Goal: Use online tool/utility: Use online tool/utility

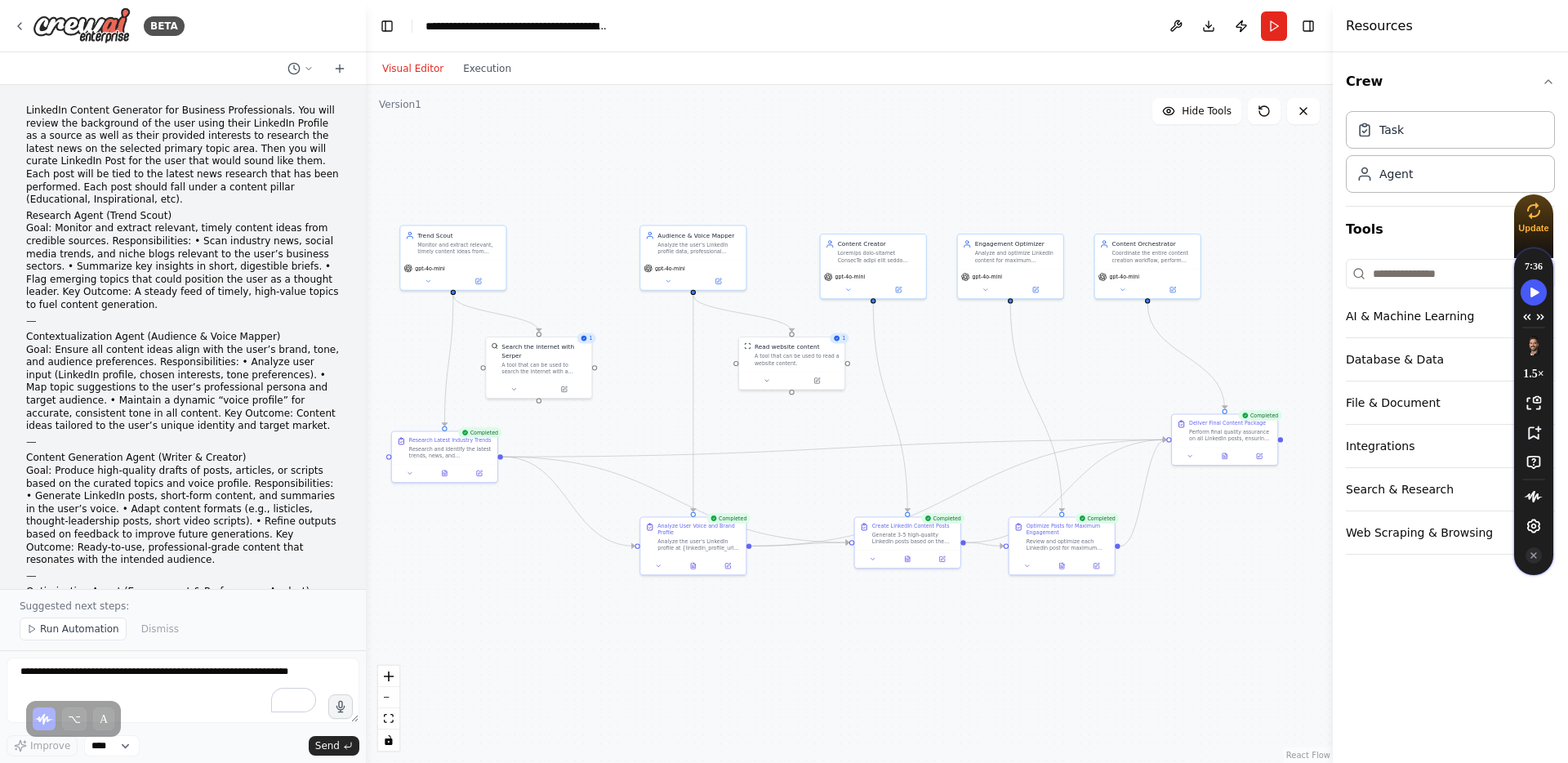
scroll to position [1953, 0]
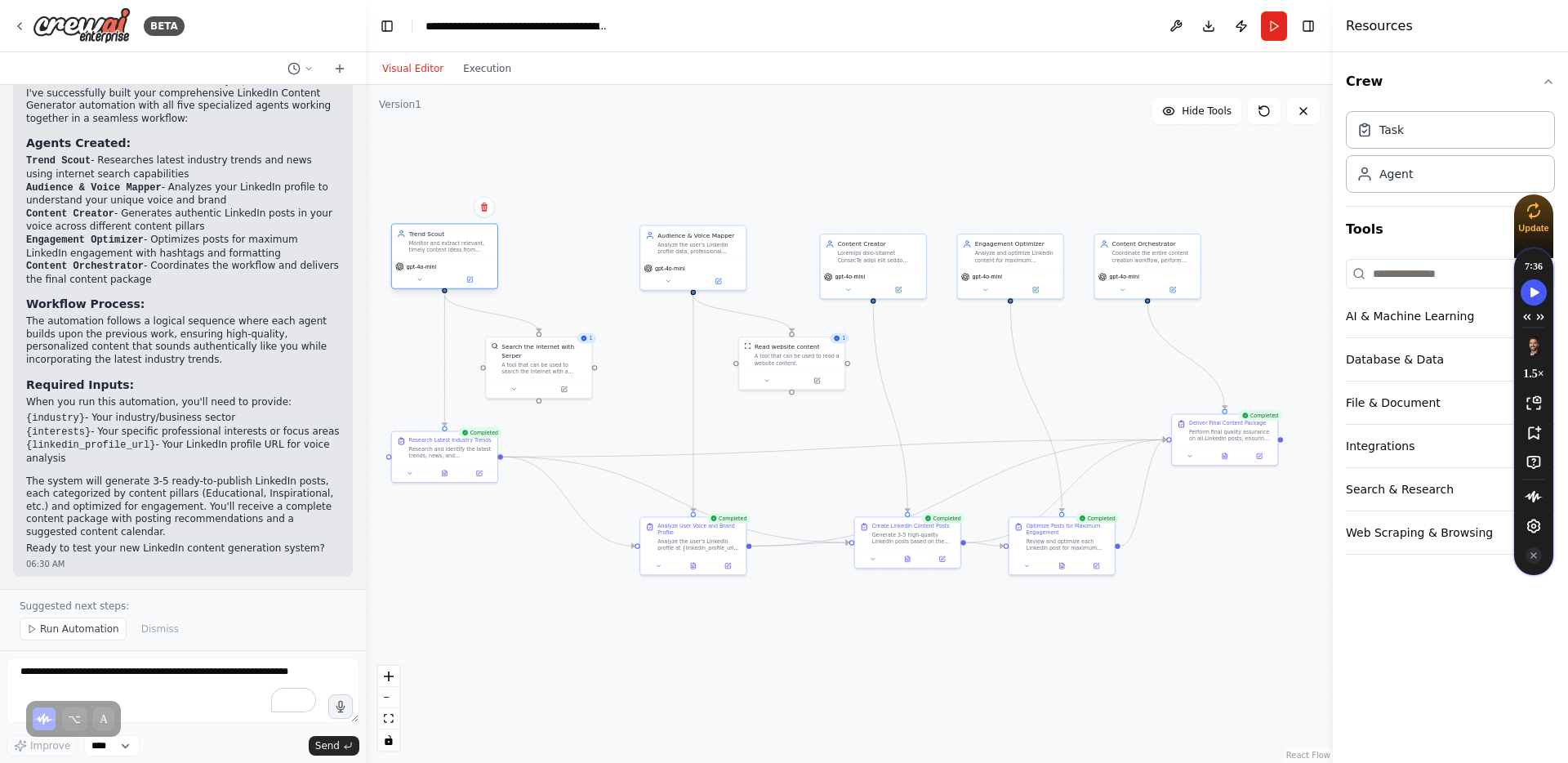
click at [451, 251] on div "Monitor and extract relevant, timely content ideas from credible sources about …" at bounding box center [450, 246] width 83 height 14
drag, startPoint x: 884, startPoint y: 267, endPoint x: 913, endPoint y: 266, distance: 29.0
click at [913, 267] on div "gpt-4o-mini" at bounding box center [898, 282] width 106 height 29
click at [1225, 453] on icon at bounding box center [1225, 454] width 5 height 6
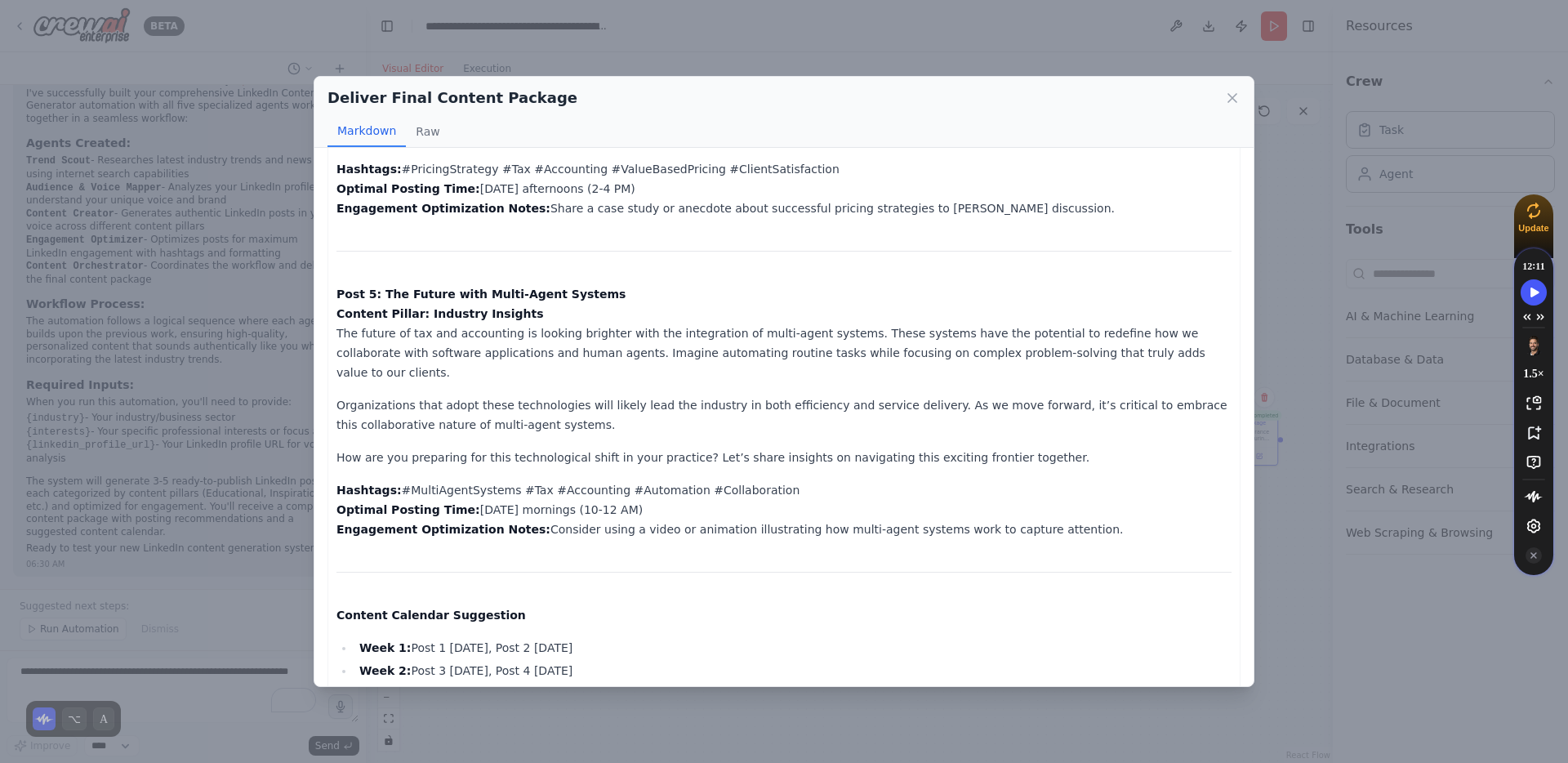
scroll to position [1261, 0]
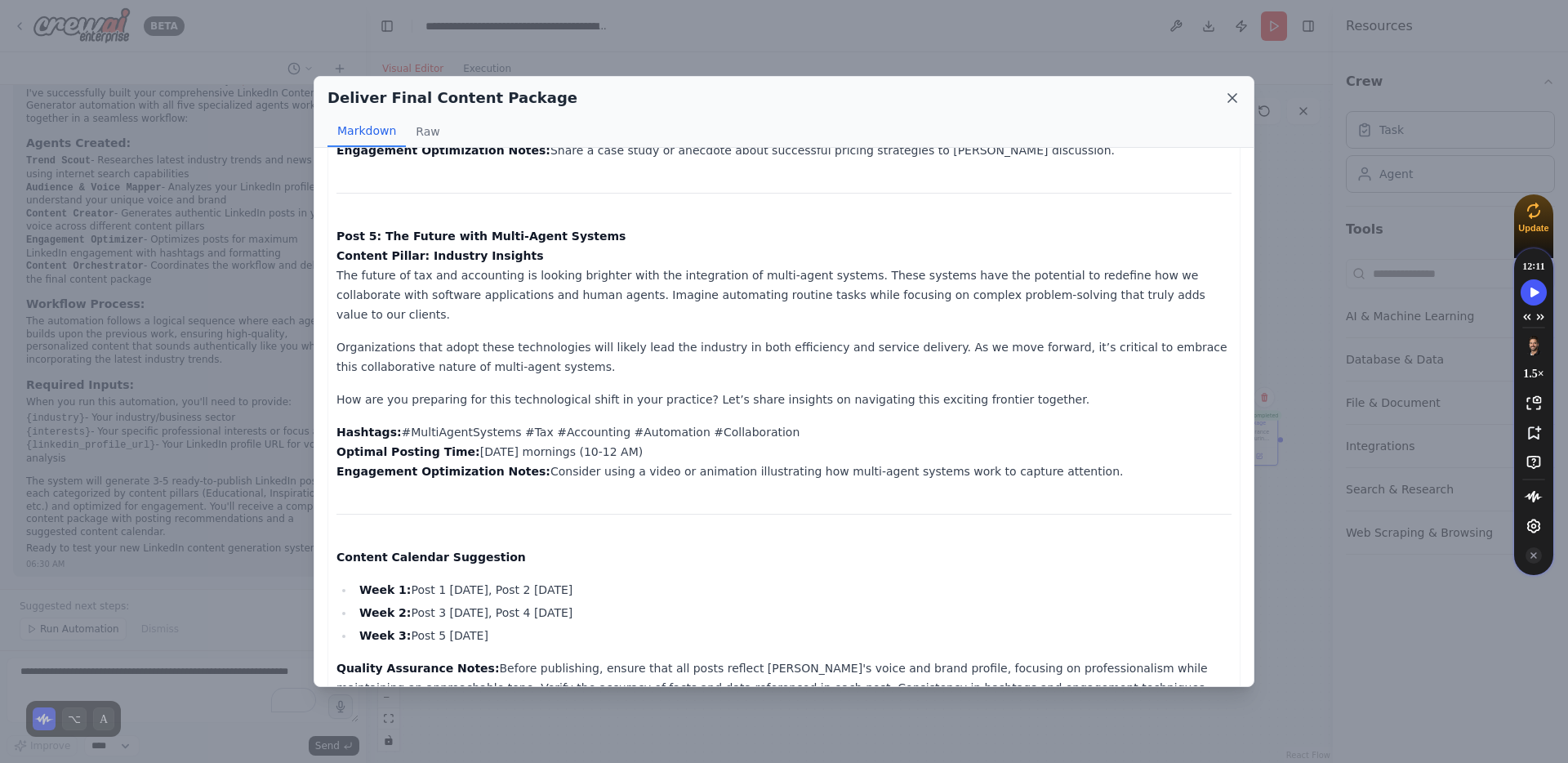
click at [1228, 96] on icon at bounding box center [1232, 98] width 16 height 16
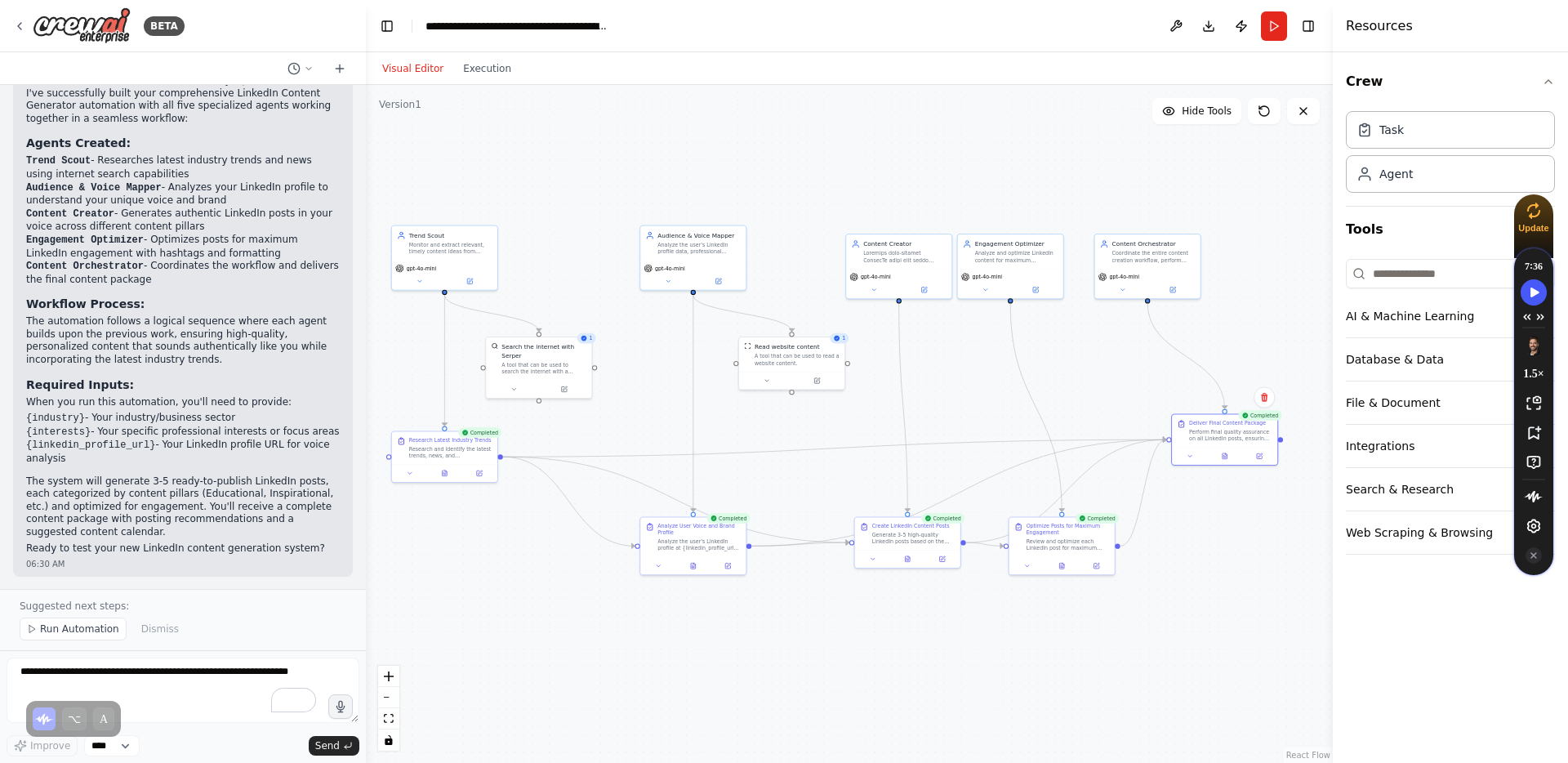
click at [1248, 537] on div ".deletable-edge-delete-btn { width: 20px; height: 20px; border: 0px solid #ffff…" at bounding box center [848, 424] width 967 height 678
click at [1225, 457] on button at bounding box center [1224, 455] width 36 height 10
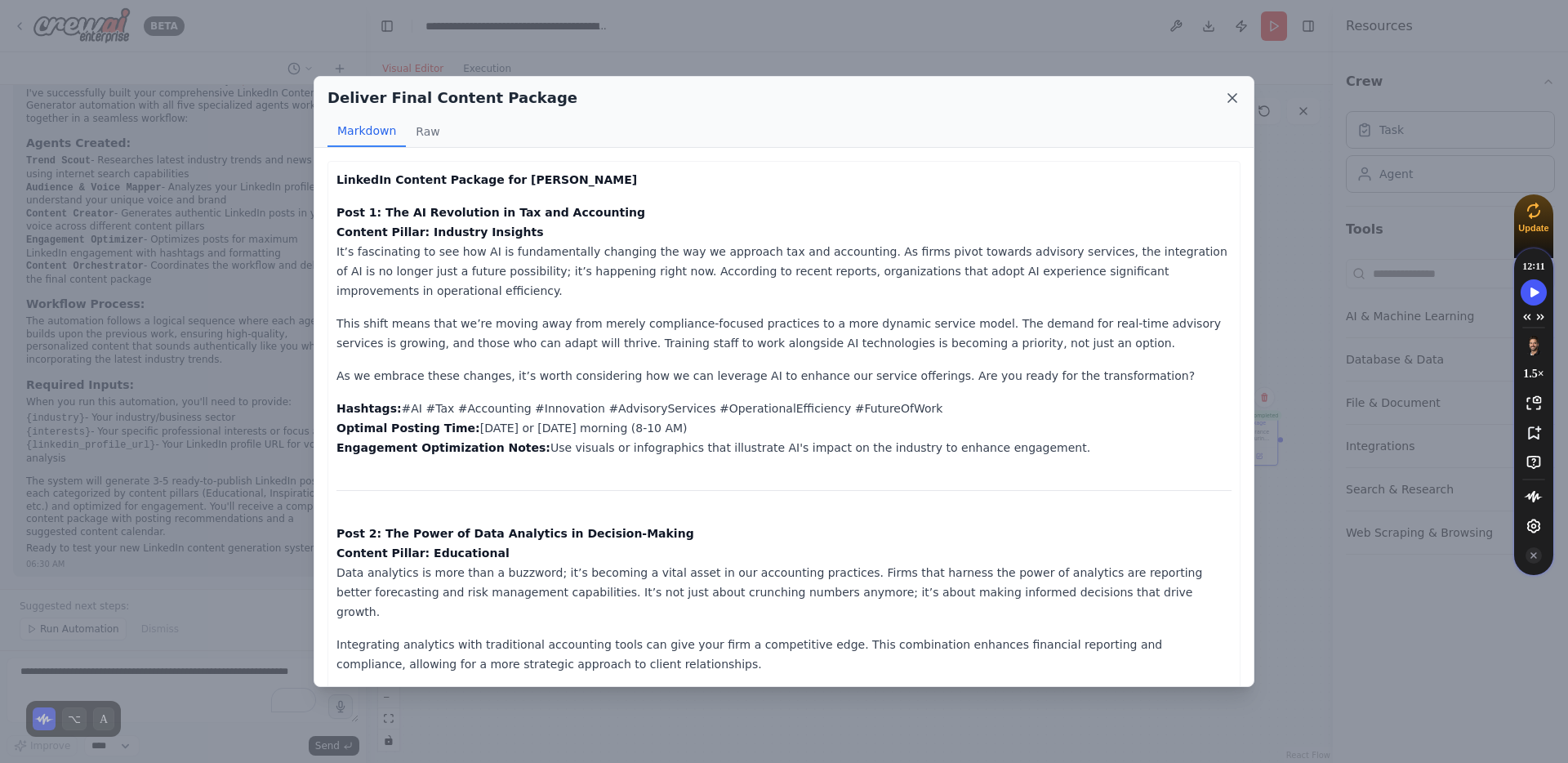
click at [1229, 94] on icon at bounding box center [1232, 98] width 16 height 16
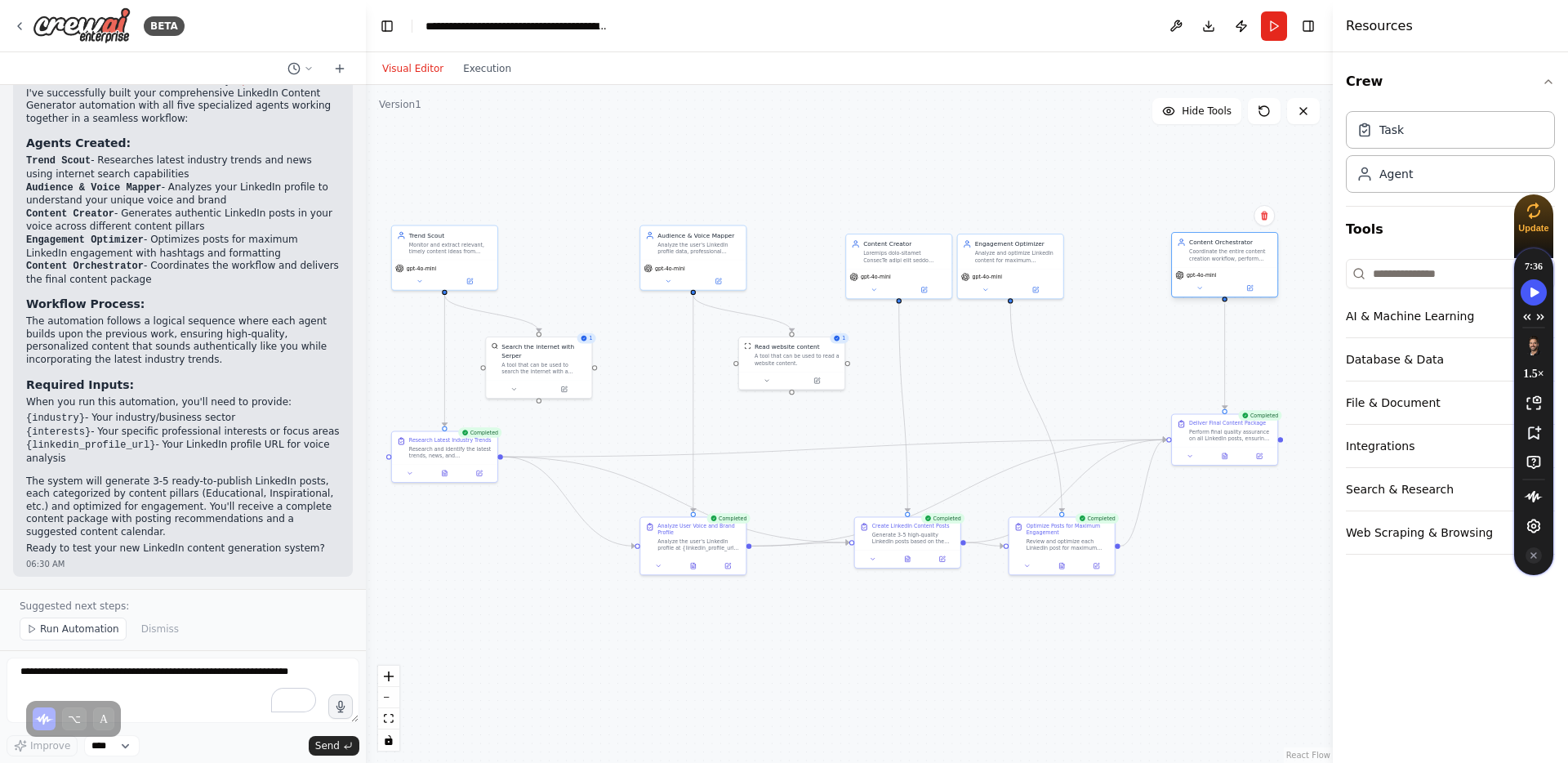
drag, startPoint x: 1163, startPoint y: 254, endPoint x: 1245, endPoint y: 257, distance: 82.1
click at [1245, 257] on div "Coordinate the entire content creation workflow, perform quality assurance chec…" at bounding box center [1230, 255] width 83 height 14
drag, startPoint x: 1018, startPoint y: 258, endPoint x: 1068, endPoint y: 258, distance: 50.0
click at [1068, 258] on div "Analyze and optimize LinkedIn content for maximum engagement by applying best p…" at bounding box center [1068, 255] width 83 height 14
drag, startPoint x: 920, startPoint y: 259, endPoint x: 928, endPoint y: 258, distance: 8.1
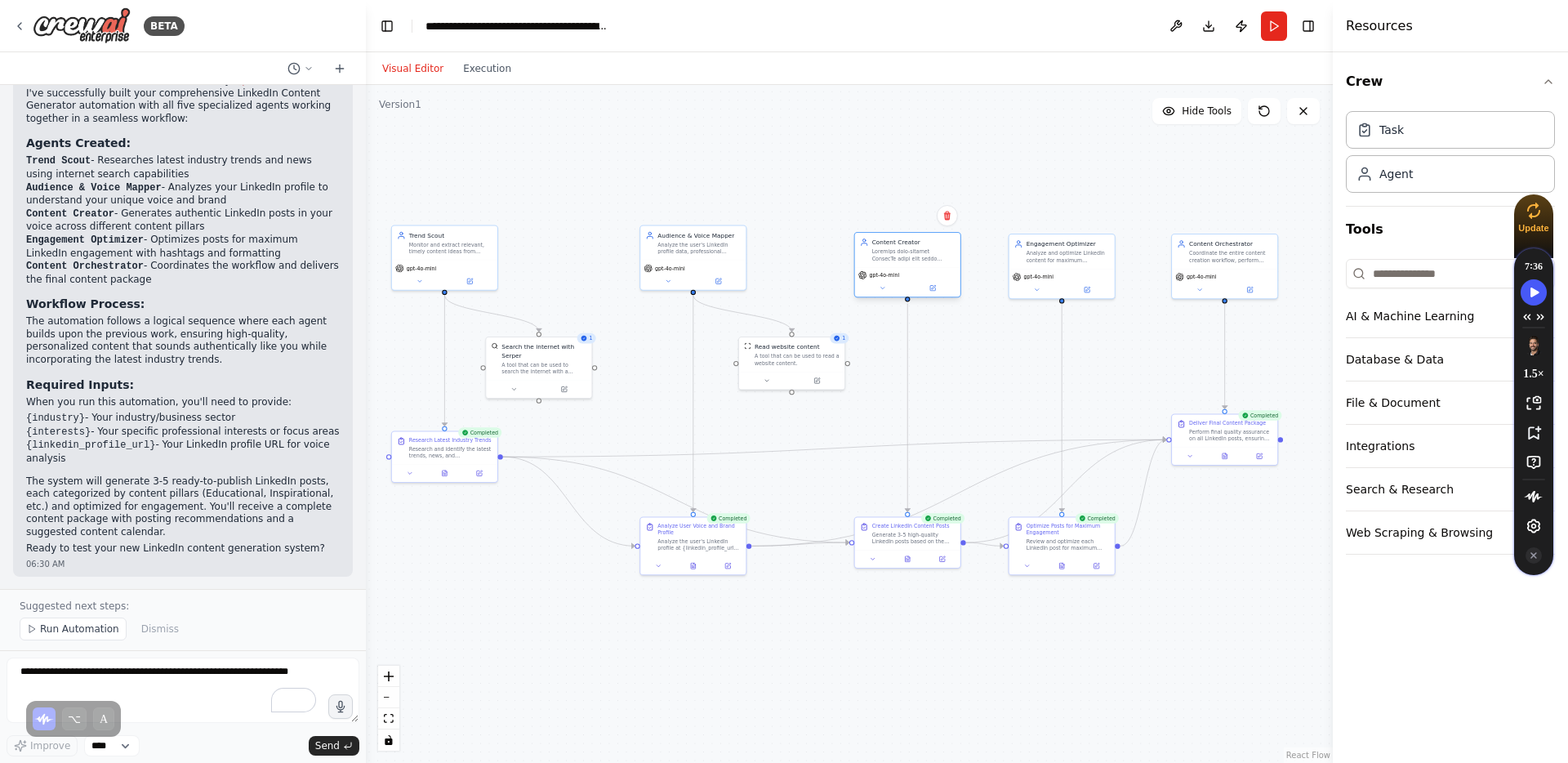
click at [928, 258] on div at bounding box center [914, 255] width 83 height 14
